Goal: Task Accomplishment & Management: Manage account settings

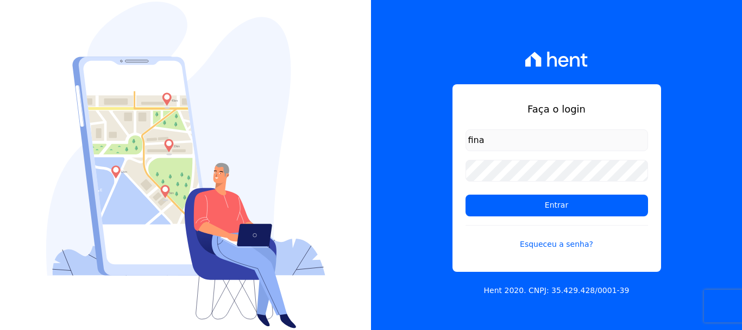
type input "[EMAIL_ADDRESS][DOMAIN_NAME]"
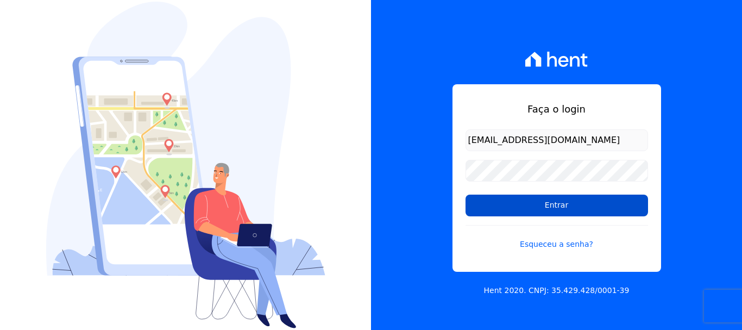
click at [556, 208] on input "Entrar" at bounding box center [557, 206] width 183 height 22
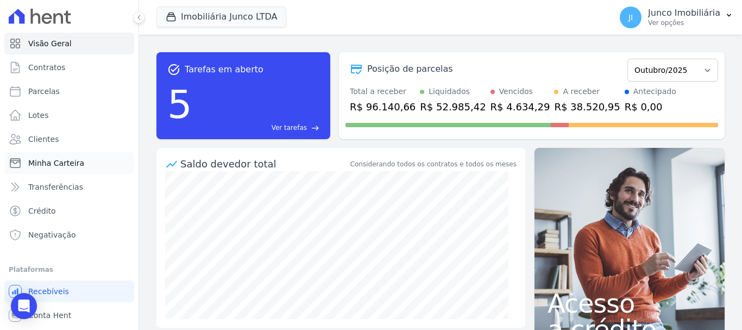
click at [55, 159] on span "Minha Carteira" at bounding box center [56, 163] width 56 height 11
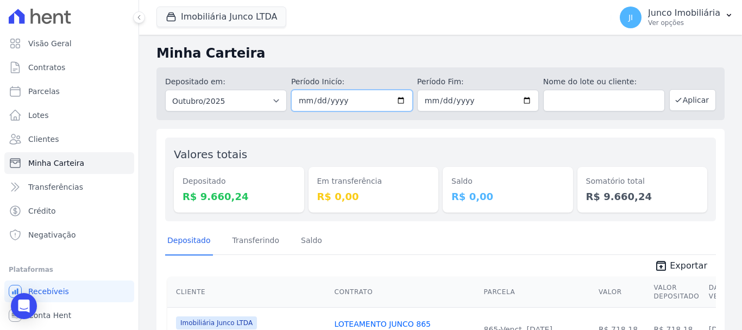
click at [401, 98] on input "2025-10-01" at bounding box center [352, 101] width 122 height 22
type input "[DATE]"
click at [526, 88] on div "Período Fim: 2025-10-31" at bounding box center [478, 93] width 122 height 35
drag, startPoint x: 525, startPoint y: 101, endPoint x: 521, endPoint y: 111, distance: 11.0
click at [525, 100] on input "[DATE]" at bounding box center [478, 101] width 122 height 22
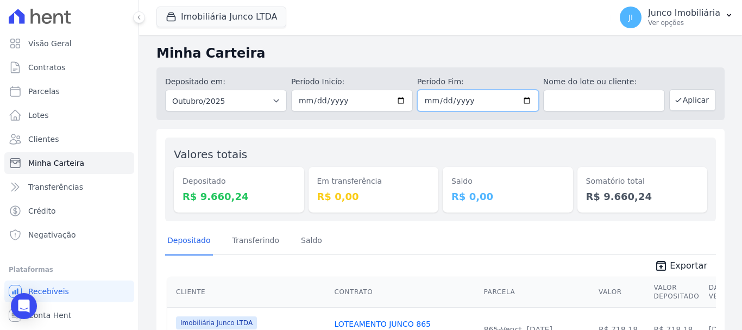
type input "[DATE]"
click at [693, 98] on button "Aplicar" at bounding box center [693, 100] width 47 height 22
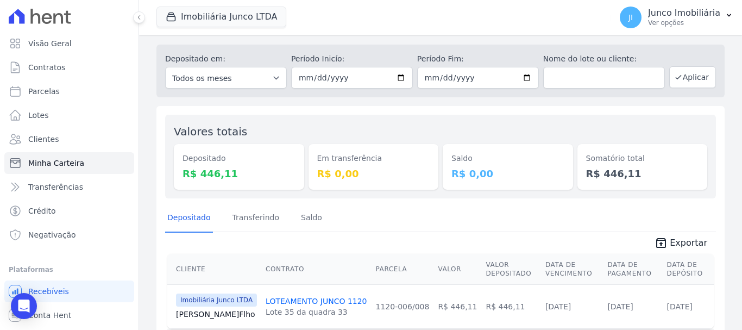
scroll to position [66, 0]
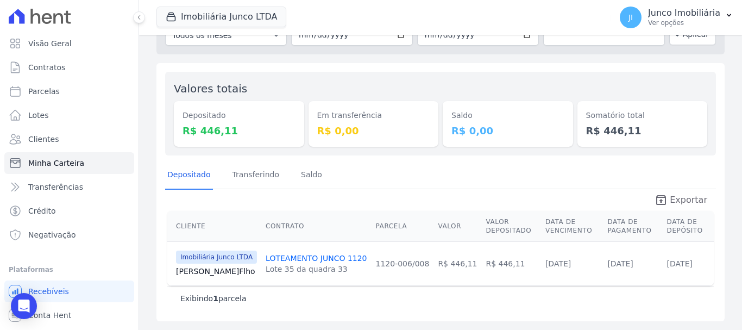
click at [679, 201] on span "Exportar" at bounding box center [688, 199] width 37 height 13
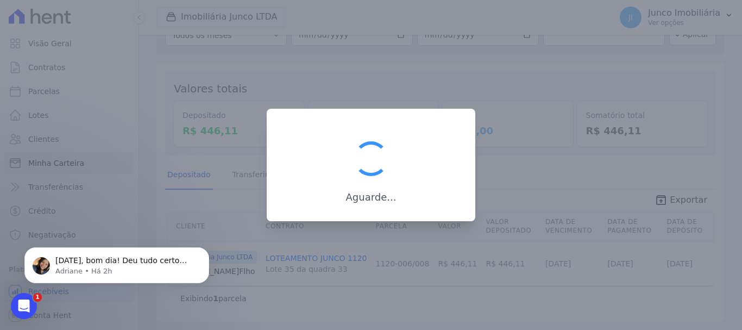
scroll to position [0, 0]
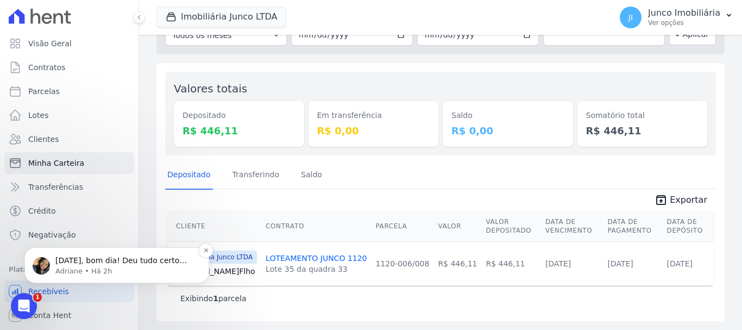
click at [68, 258] on span "[DATE], bom dia! Deu tudo certo com a liquidação manual na parcela com vencimen…" at bounding box center [124, 276] width 138 height 41
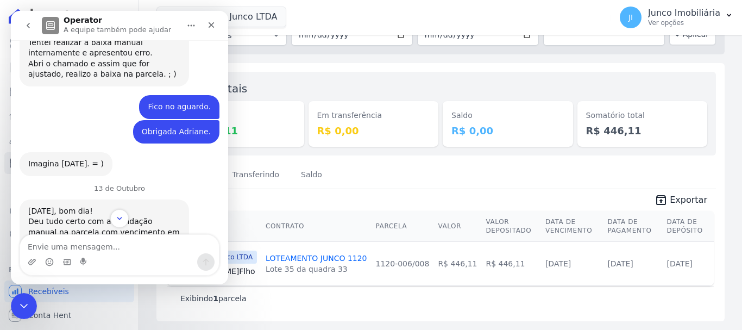
scroll to position [495, 0]
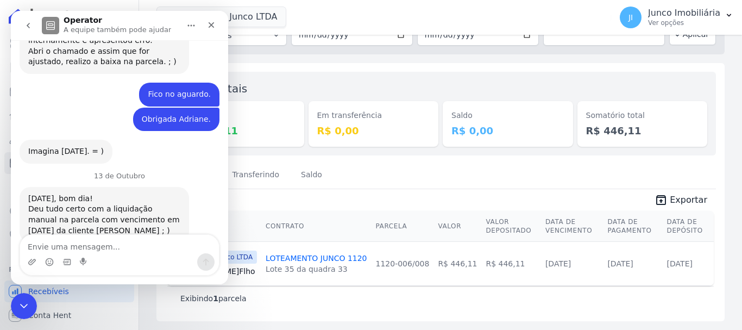
click at [79, 248] on textarea "Envie uma mensagem..." at bounding box center [119, 244] width 199 height 18
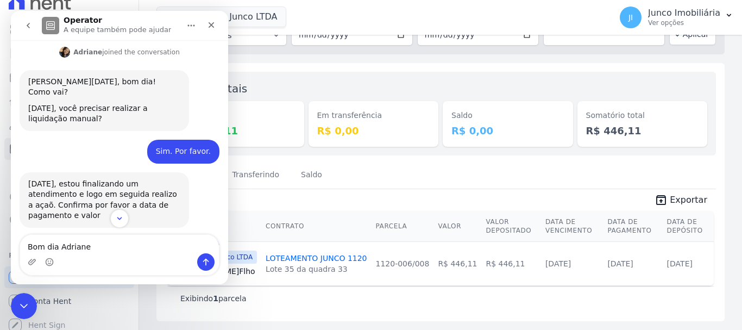
scroll to position [20, 0]
click at [112, 249] on textarea "Bom dia Adriane" at bounding box center [119, 244] width 199 height 18
type textarea "Boa tarde."
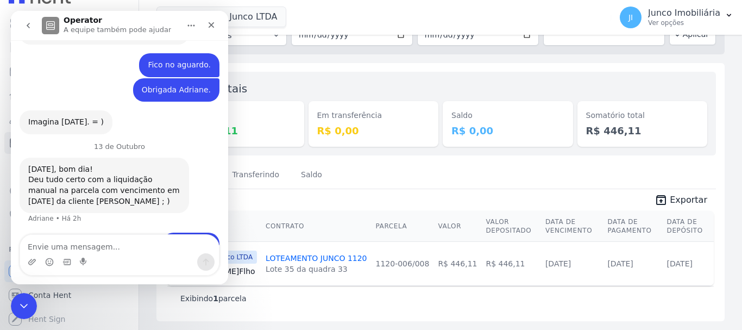
scroll to position [528, 0]
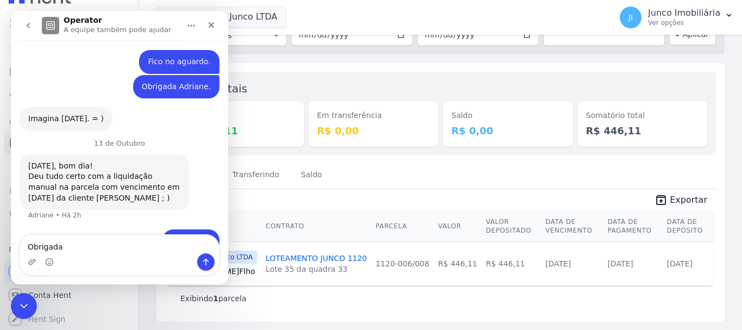
type textarea "Obrigada."
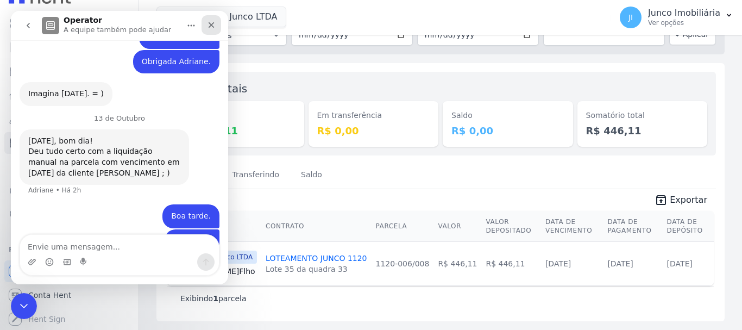
click at [207, 26] on icon "Fechar" at bounding box center [211, 25] width 9 height 9
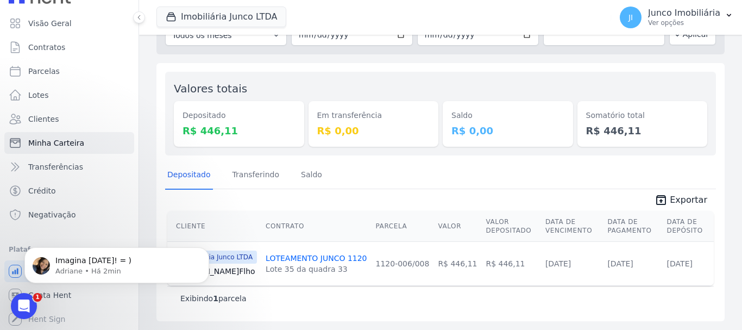
scroll to position [585, 0]
click at [77, 258] on span "Imagina [DATE]! = )" at bounding box center [93, 260] width 76 height 9
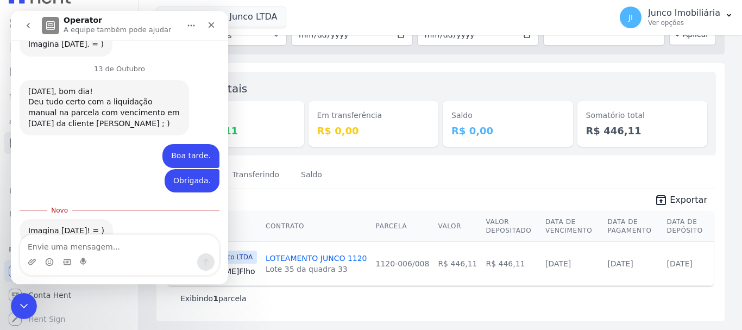
scroll to position [603, 0]
click at [337, 74] on div "Valores totais Depositado R$ 446,11 Em transferência R$ 0,00 [GEOGRAPHIC_DATA] …" at bounding box center [440, 114] width 551 height 84
click at [210, 26] on icon "Fechar" at bounding box center [211, 25] width 9 height 9
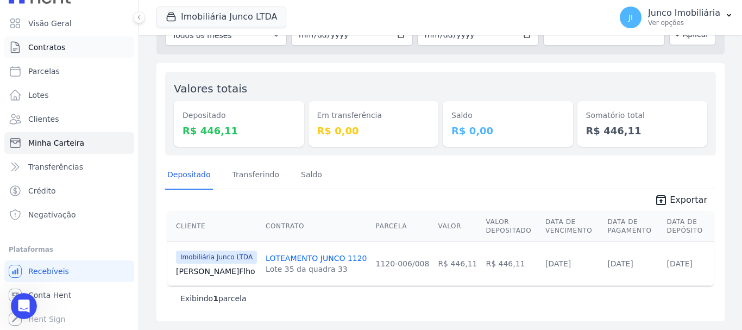
drag, startPoint x: 50, startPoint y: 47, endPoint x: 71, endPoint y: 54, distance: 22.0
click at [51, 47] on span "Contratos" at bounding box center [46, 47] width 37 height 11
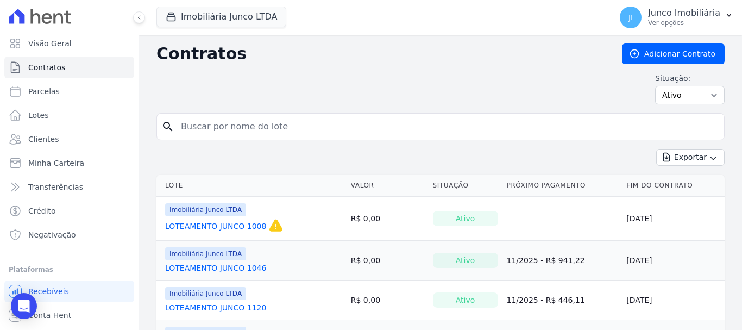
click at [267, 118] on input "search" at bounding box center [447, 127] width 546 height 22
type input "865"
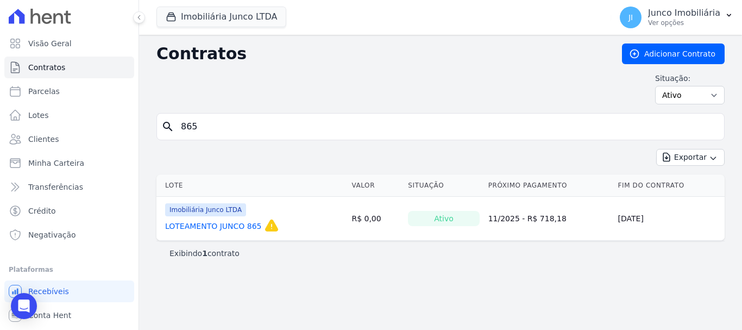
click at [225, 224] on link "LOTEAMENTO JUNCO 865" at bounding box center [213, 226] width 97 height 11
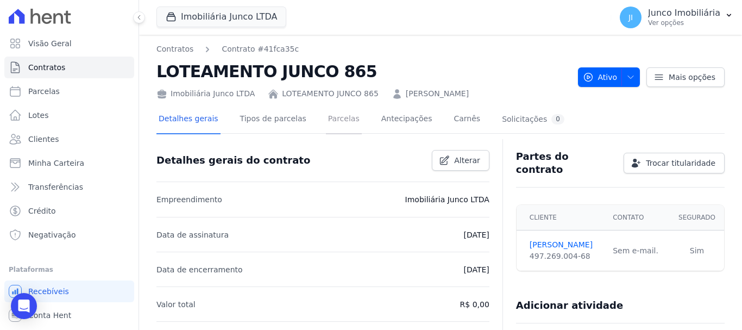
click at [332, 117] on link "Parcelas" at bounding box center [344, 119] width 36 height 29
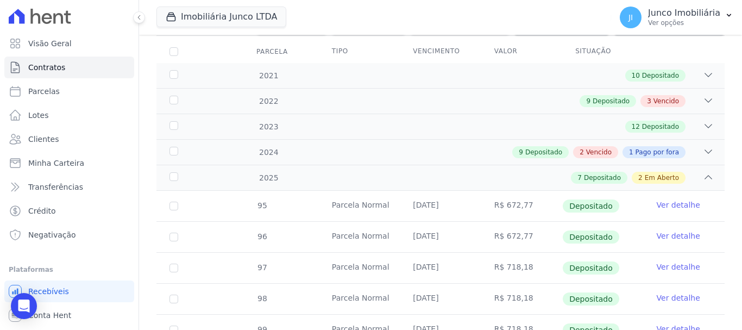
scroll to position [312, 0]
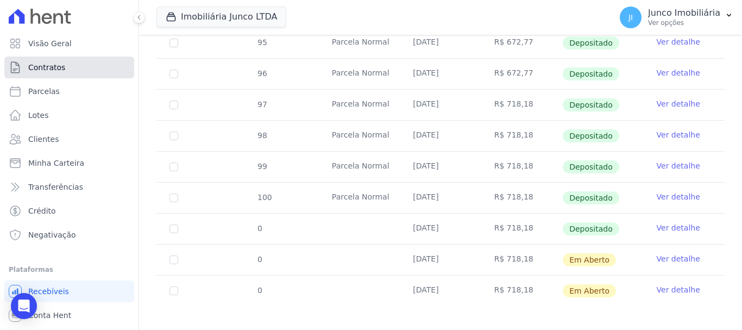
click at [53, 66] on span "Contratos" at bounding box center [46, 67] width 37 height 11
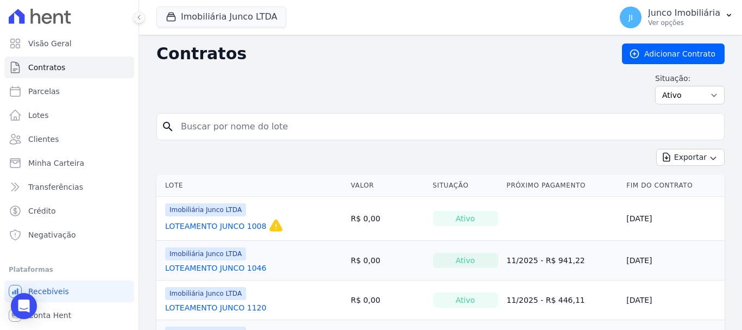
click at [279, 126] on input "search" at bounding box center [447, 127] width 546 height 22
click at [224, 133] on input "search" at bounding box center [447, 127] width 546 height 22
type input "850"
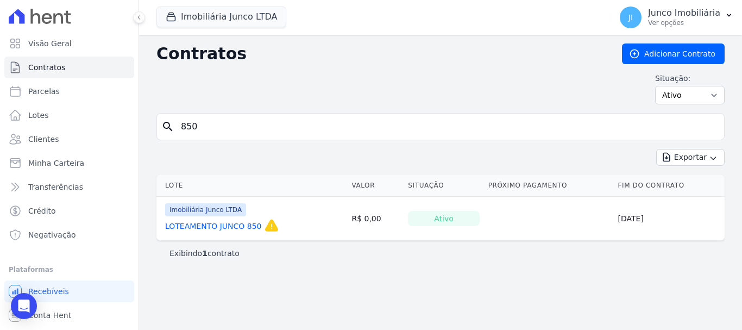
click at [241, 227] on link "LOTEAMENTO JUNCO 850" at bounding box center [213, 226] width 97 height 11
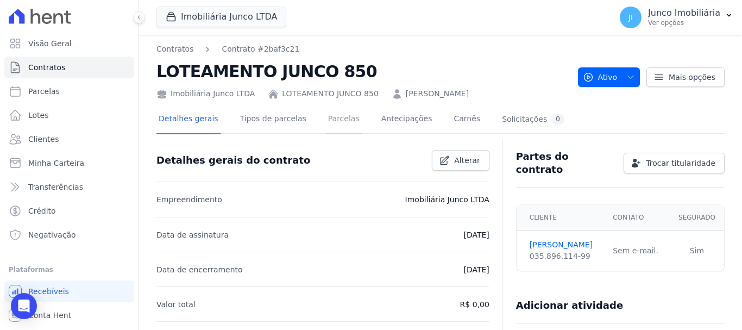
click at [327, 120] on link "Parcelas" at bounding box center [344, 119] width 36 height 29
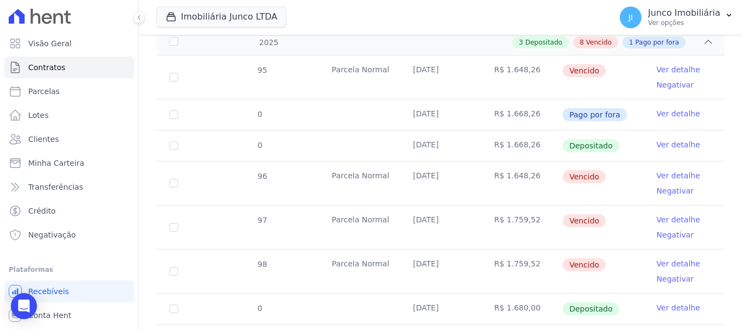
scroll to position [380, 0]
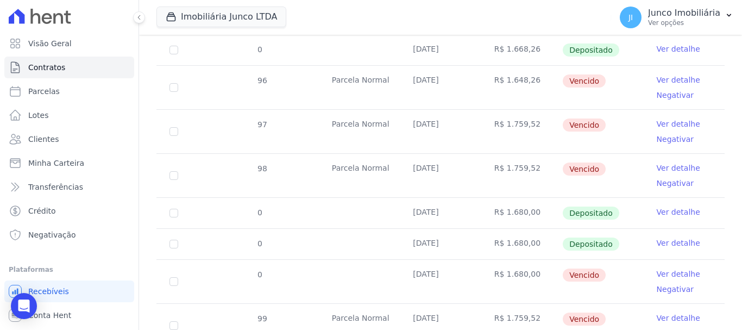
click at [671, 162] on link "Ver detalhe" at bounding box center [678, 167] width 43 height 11
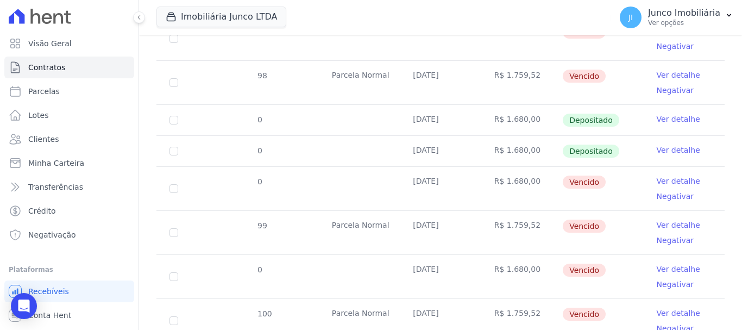
scroll to position [489, 0]
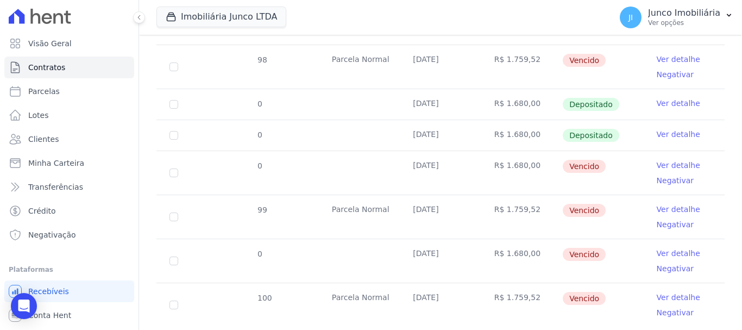
click at [666, 160] on link "Ver detalhe" at bounding box center [678, 165] width 43 height 11
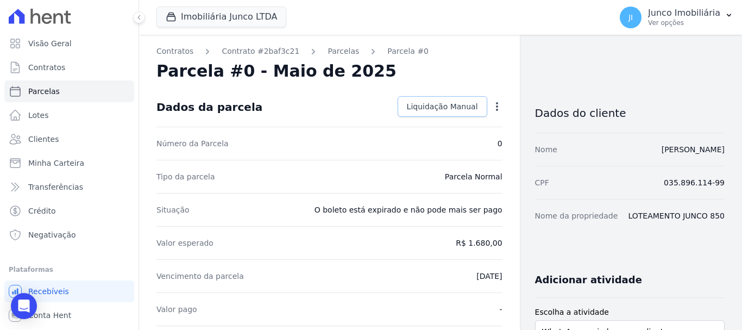
click at [456, 109] on span "Liquidação Manual" at bounding box center [442, 106] width 71 height 11
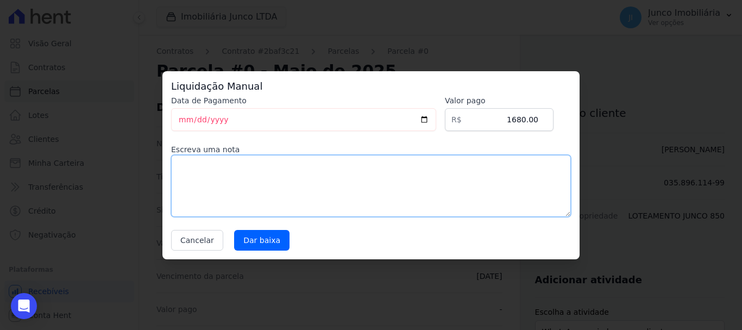
click at [273, 179] on textarea at bounding box center [371, 186] width 400 height 62
type textarea "BOLETO CANCELADO"
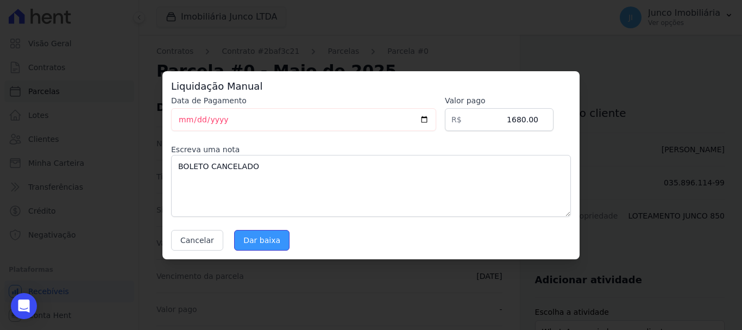
click at [249, 246] on input "Dar baixa" at bounding box center [261, 240] width 55 height 21
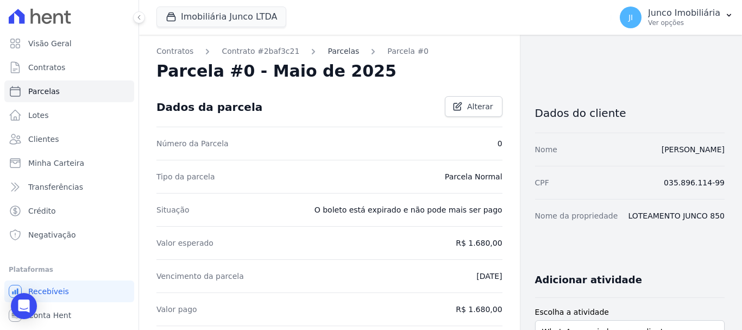
click at [329, 53] on link "Parcelas" at bounding box center [344, 51] width 32 height 11
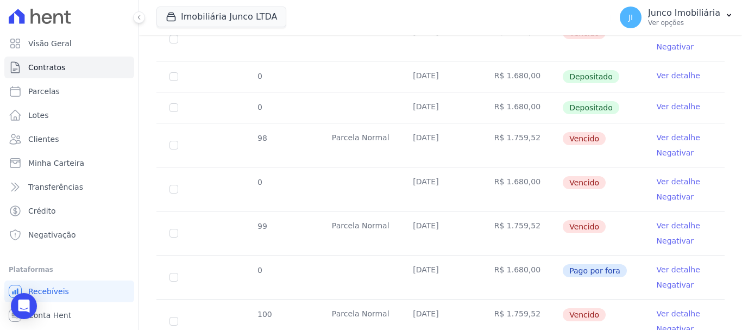
scroll to position [510, 0]
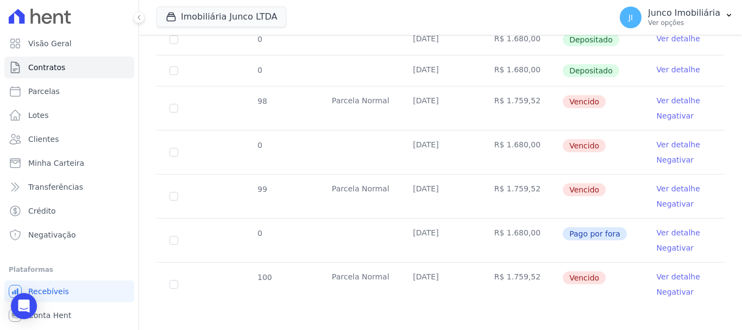
click at [675, 139] on link "Ver detalhe" at bounding box center [678, 144] width 43 height 11
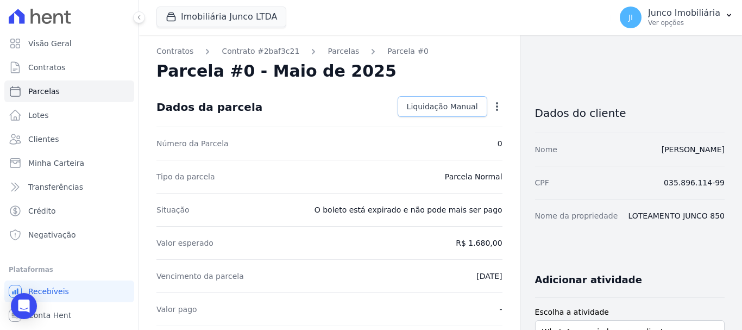
click at [437, 108] on span "Liquidação Manual" at bounding box center [442, 106] width 71 height 11
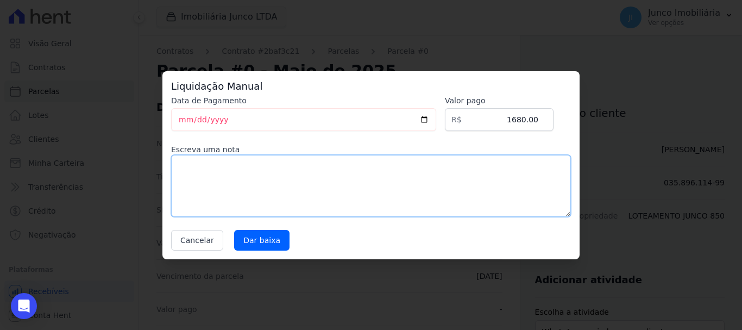
click at [294, 181] on textarea at bounding box center [371, 186] width 400 height 62
type textarea "BOLETO CANCELADO."
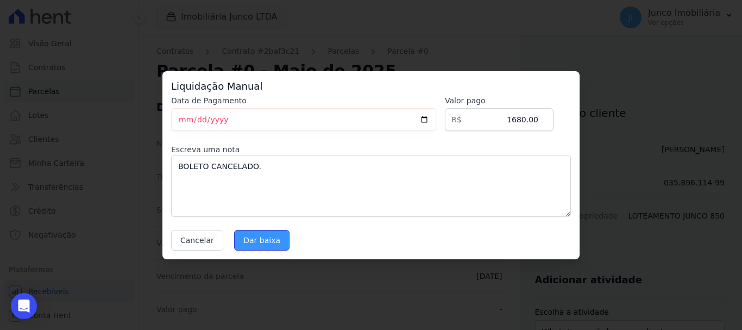
click at [262, 248] on input "Dar baixa" at bounding box center [261, 240] width 55 height 21
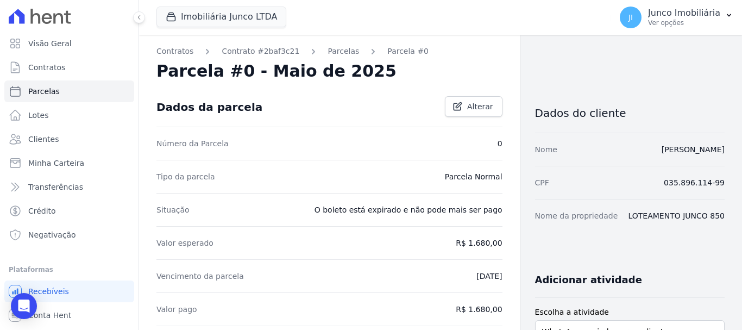
click at [270, 243] on div "Valor esperado R$ 1.680,00" at bounding box center [330, 242] width 346 height 33
click at [328, 51] on link "Parcelas" at bounding box center [344, 51] width 32 height 11
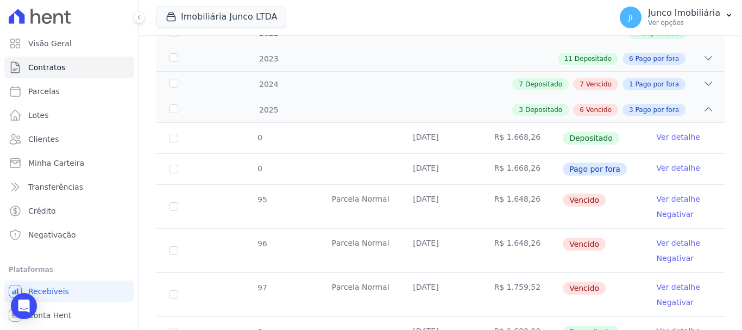
scroll to position [109, 0]
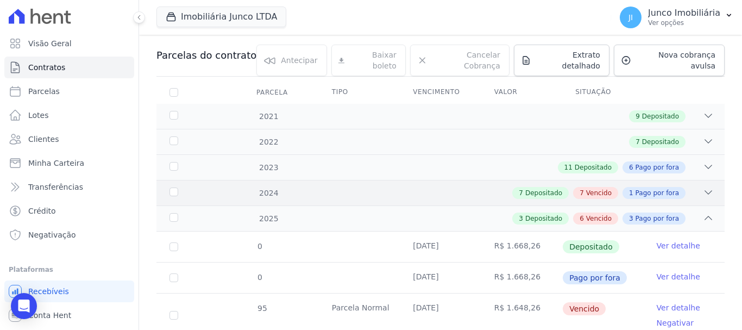
click at [602, 188] on span "Vencido" at bounding box center [599, 193] width 26 height 10
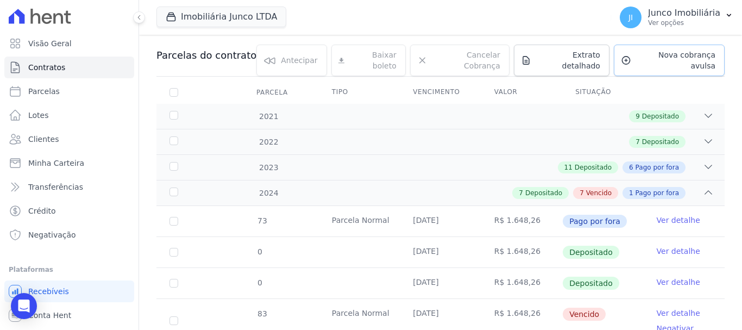
click at [641, 57] on span "Nova cobrança avulsa" at bounding box center [676, 60] width 80 height 22
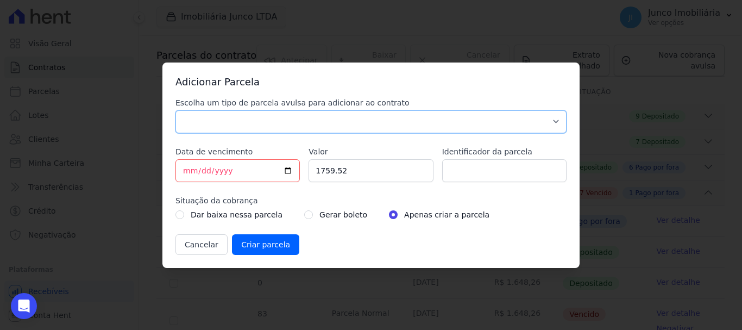
drag, startPoint x: 374, startPoint y: 120, endPoint x: 326, endPoint y: 111, distance: 49.1
click at [374, 118] on select "Parcela Normal Sinal Caução Intercalada Chaves Pré Chaves Pós Chaves Taxas Quit…" at bounding box center [371, 121] width 391 height 23
select select "standard"
click at [176, 110] on select "Parcela Normal Sinal Caução Intercalada Chaves Pré Chaves Pós Chaves Taxas Quit…" at bounding box center [371, 121] width 391 height 23
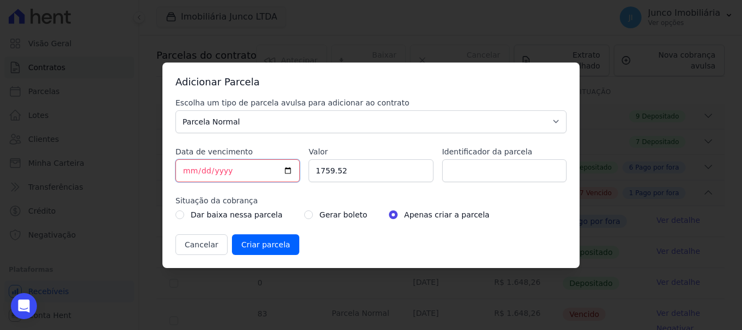
click at [290, 168] on input "[DATE]" at bounding box center [238, 170] width 124 height 23
type input "[DATE]"
drag, startPoint x: 351, startPoint y: 171, endPoint x: 284, endPoint y: 170, distance: 67.4
click at [284, 170] on div "Escolha um tipo de parcela avulsa para adicionar ao contrato Parcela Normal Sin…" at bounding box center [371, 176] width 391 height 158
type input "4505.62"
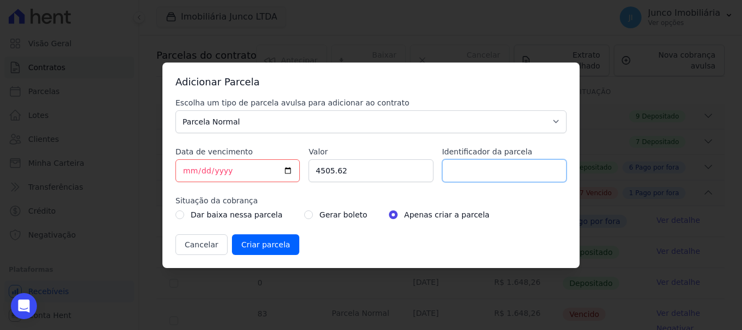
click at [448, 170] on input "Identificador da parcela" at bounding box center [504, 170] width 124 height 23
type input "12/23 E 01/24"
click at [304, 214] on input "radio" at bounding box center [308, 214] width 9 height 9
radio input "true"
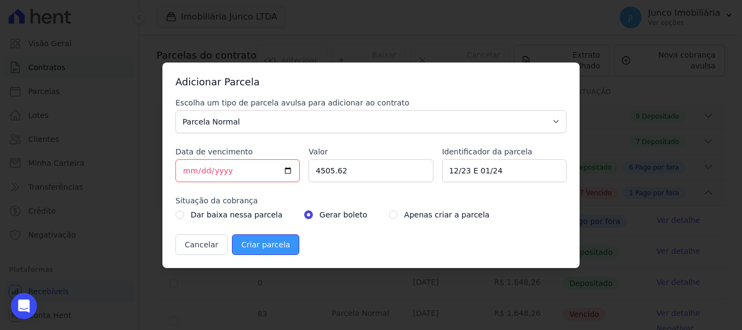
click at [272, 244] on input "Criar parcela" at bounding box center [265, 244] width 67 height 21
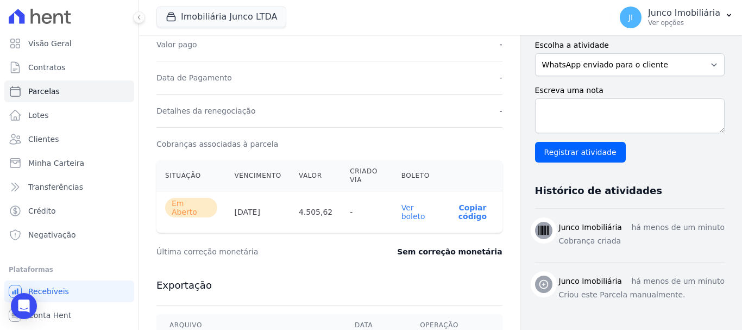
scroll to position [272, 0]
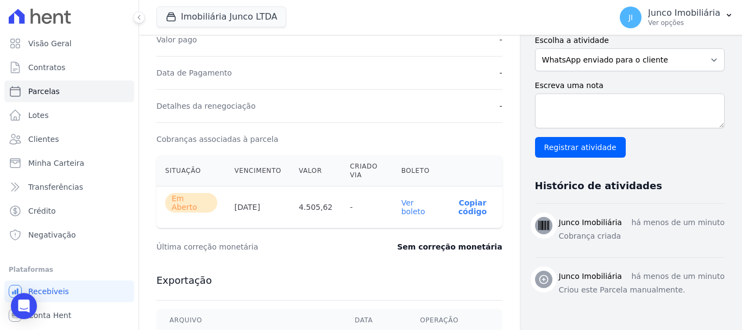
click at [411, 204] on link "Ver boleto" at bounding box center [414, 206] width 24 height 17
